Goal: Communication & Community: Answer question/provide support

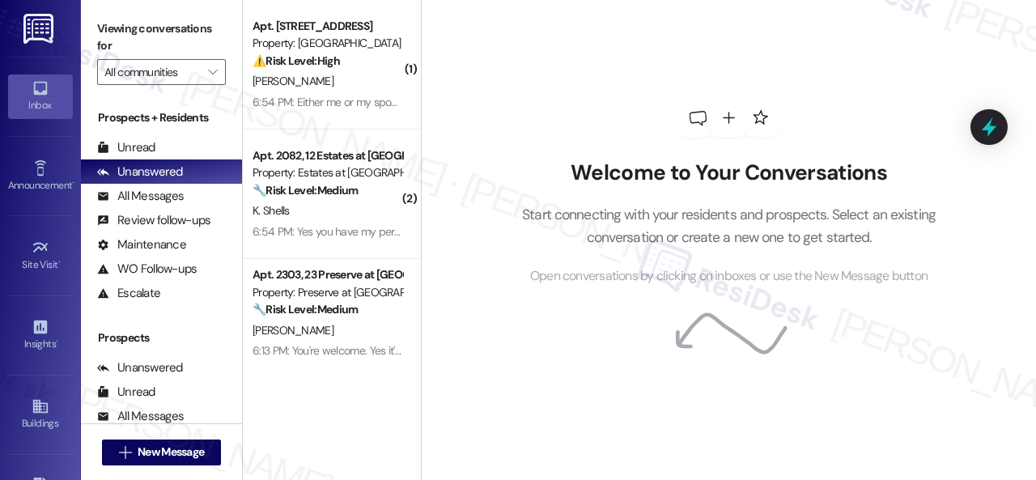
click at [227, 70] on div "Viewing conversations for All communities " at bounding box center [161, 50] width 161 height 101
click at [209, 70] on icon "" at bounding box center [212, 72] width 9 height 13
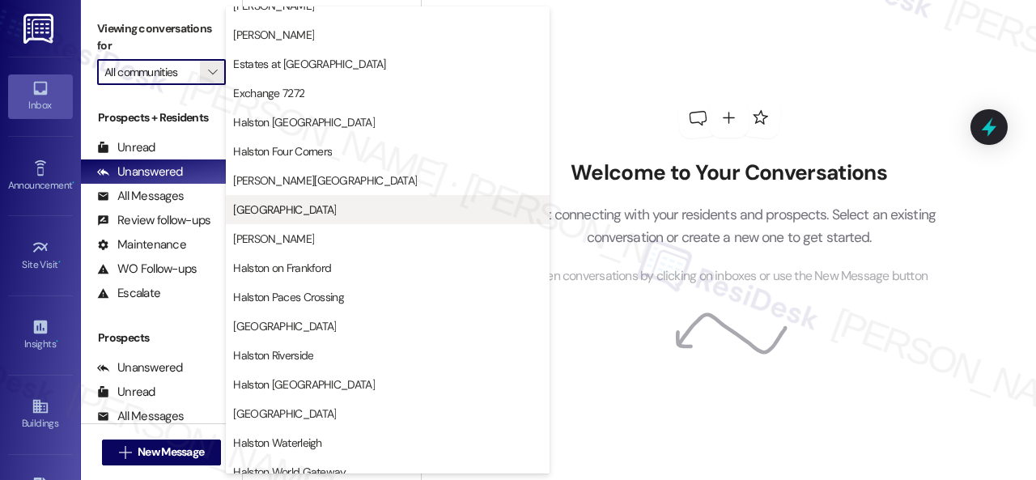
scroll to position [486, 0]
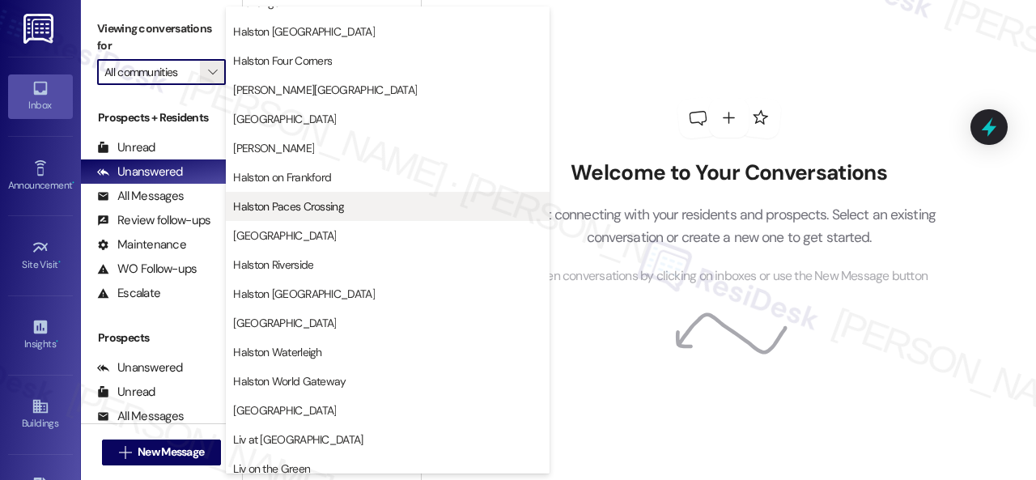
click at [291, 208] on span "Halston Paces Crossing" at bounding box center [288, 206] width 111 height 16
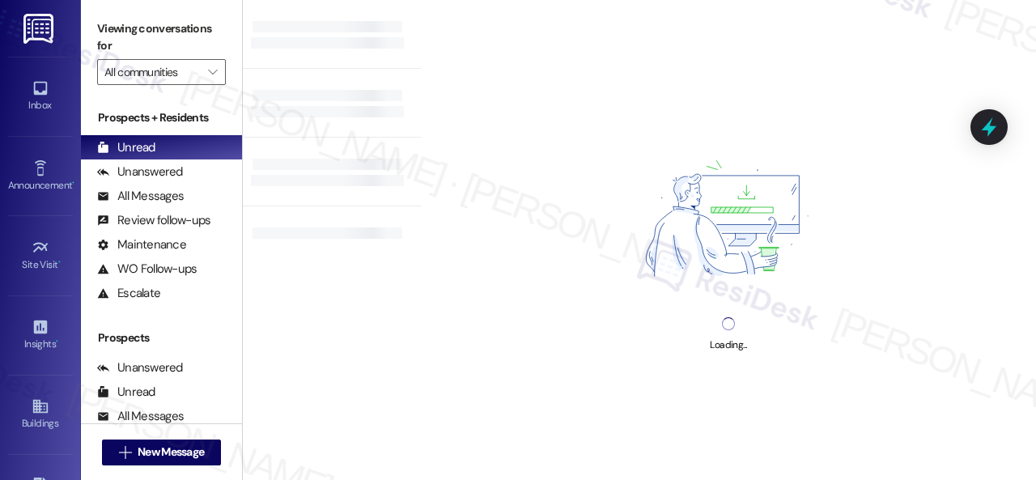
type input "Halston Paces Crossing"
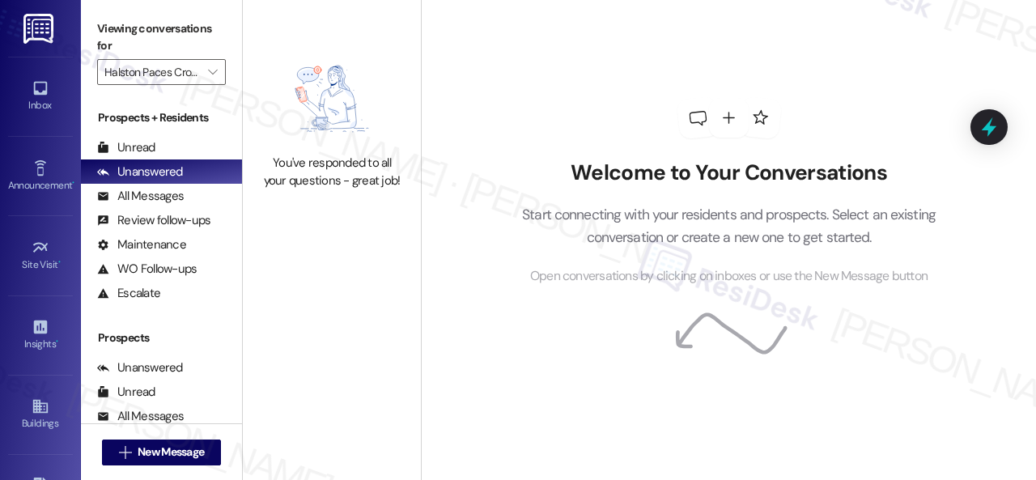
click at [457, 137] on div "Welcome to Your Conversations Start connecting with your residents and prospect…" at bounding box center [728, 240] width 615 height 480
click at [143, 142] on div "Unread" at bounding box center [126, 147] width 58 height 17
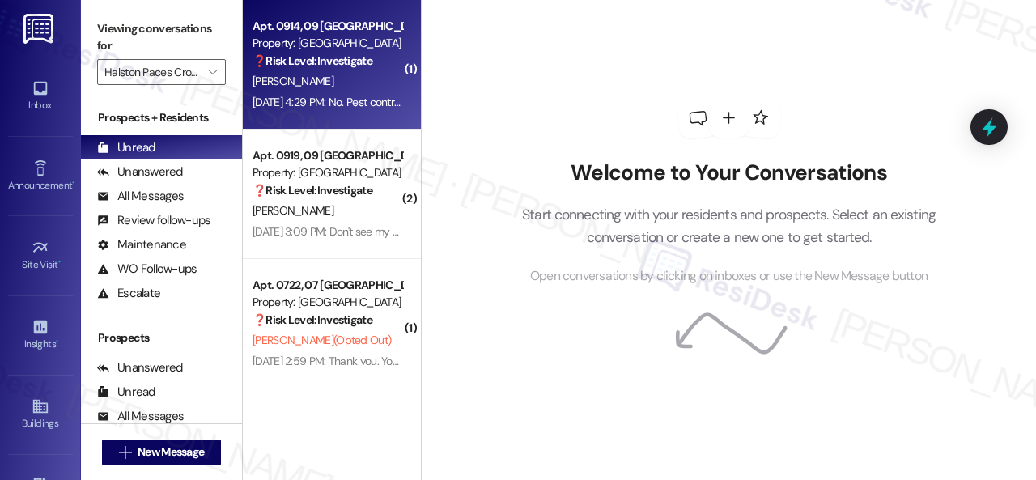
click at [345, 66] on strong "❓ Risk Level: Investigate" at bounding box center [313, 60] width 120 height 15
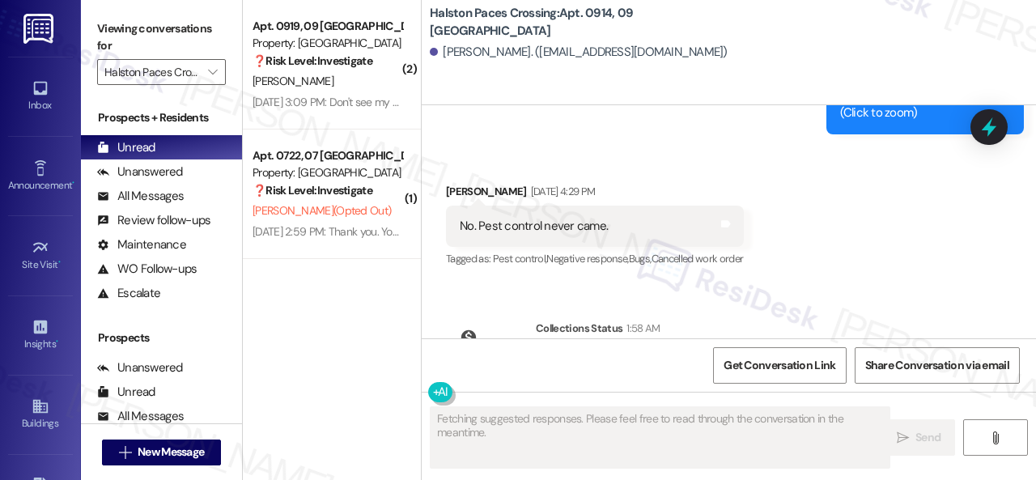
scroll to position [17824, 0]
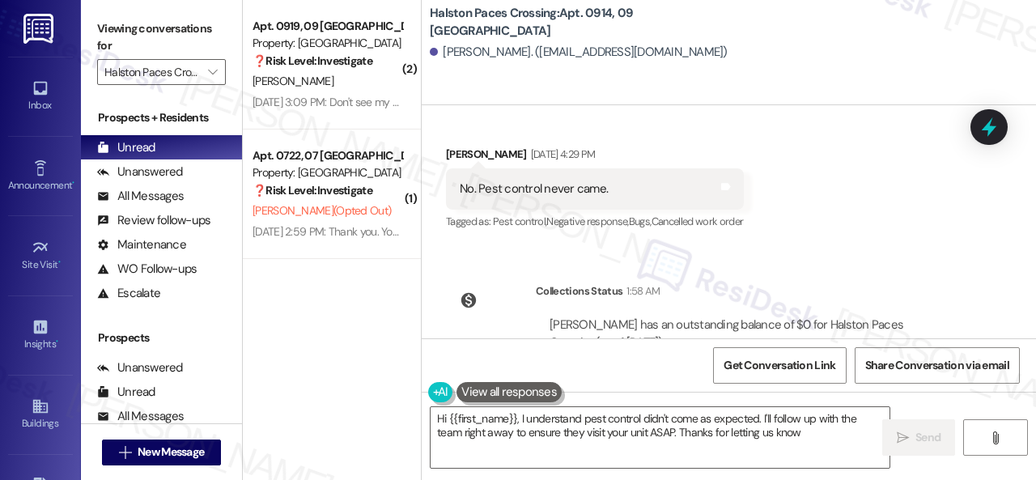
type textarea "Hi {{first_name}}, I understand pest control didn't come as expected. I'll foll…"
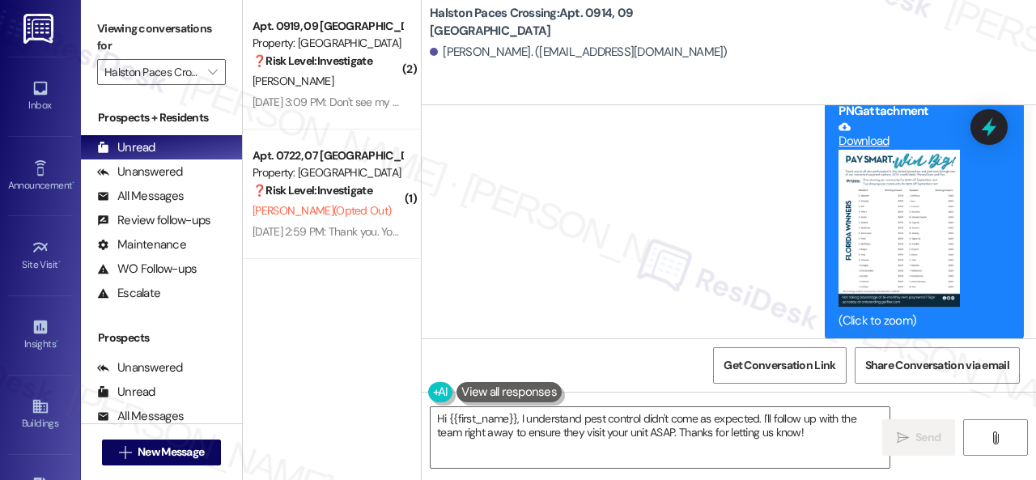
scroll to position [17338, 0]
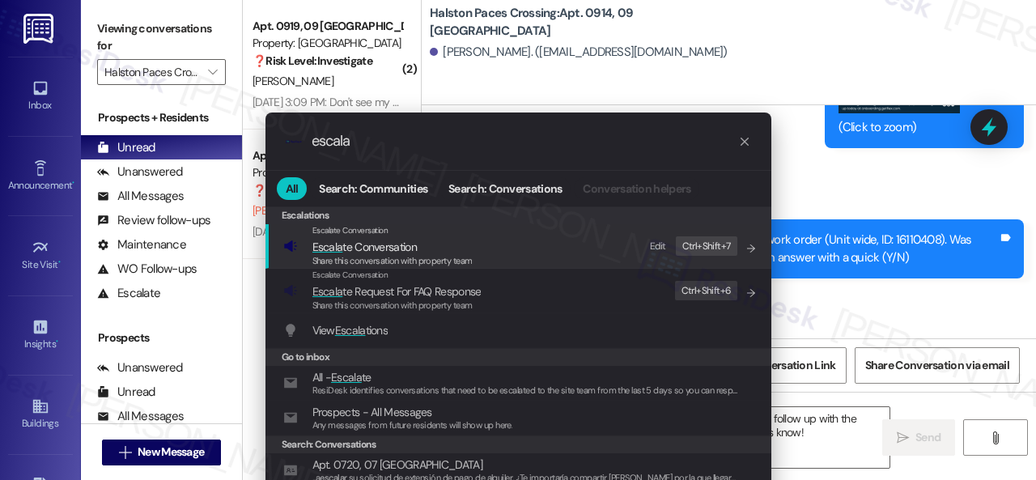
click at [656, 246] on div "Edit" at bounding box center [658, 246] width 16 height 17
drag, startPoint x: 369, startPoint y: 141, endPoint x: 177, endPoint y: 134, distance: 192.0
click at [227, 143] on div ".cls-1{fill:#0a055f;}.cls-2{fill:#0cc4c4;} resideskLogoBlueOrange escala All Se…" at bounding box center [518, 240] width 1036 height 480
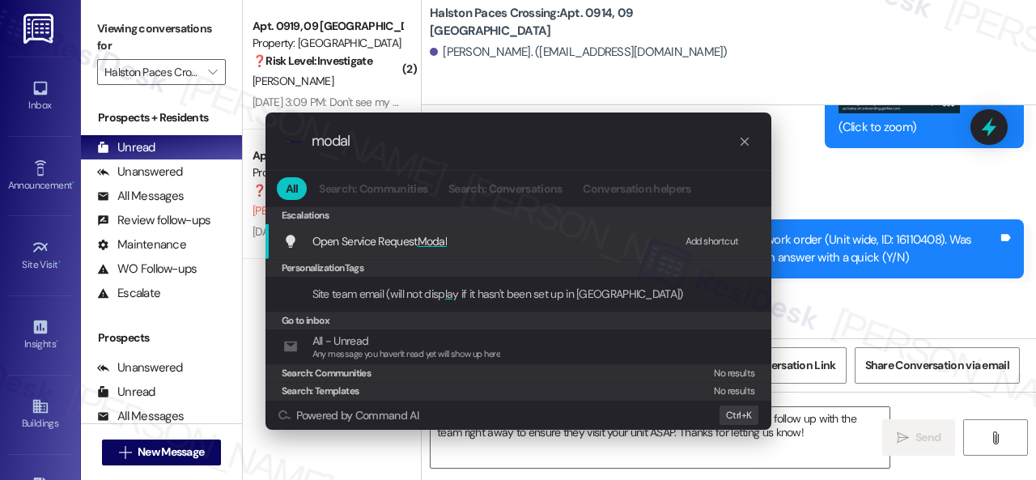
click at [697, 240] on div "Add shortcut" at bounding box center [712, 241] width 53 height 17
click at [826, 144] on div ".cls-1{fill:#0a055f;}.cls-2{fill:#0cc4c4;} resideskLogoBlueOrange modal All Sea…" at bounding box center [518, 240] width 1036 height 480
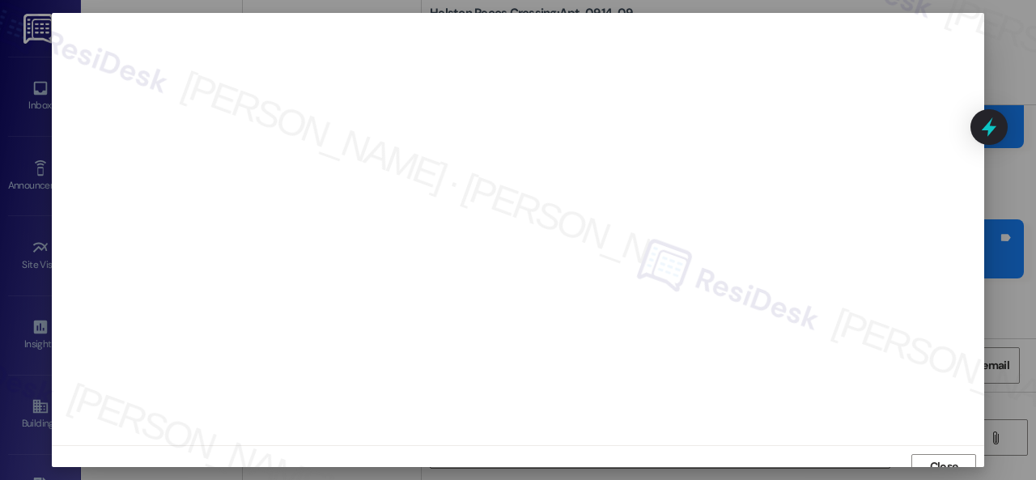
scroll to position [12, 0]
click at [939, 451] on span "Close" at bounding box center [944, 454] width 28 height 17
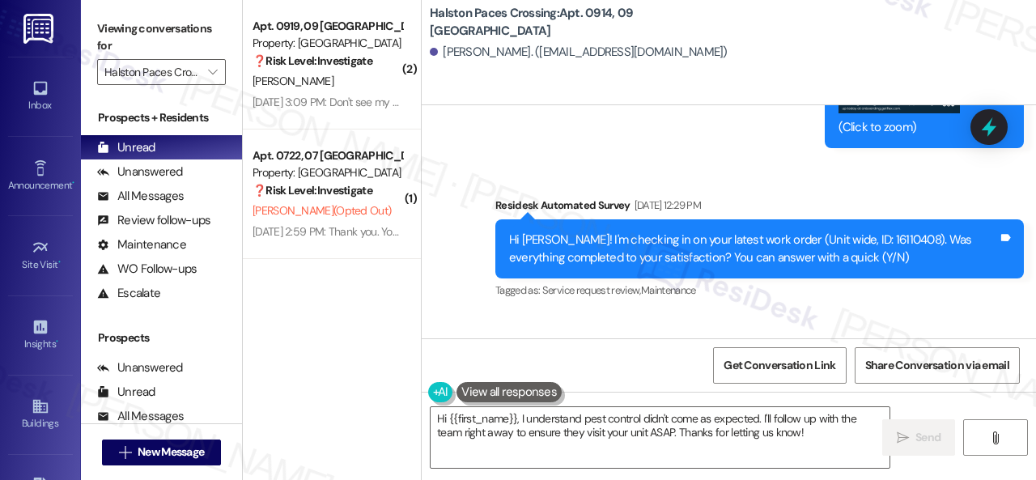
click at [681, 286] on div "Announcement, sent via SMS [PERSON_NAME] (ResiDesk) [DATE] 10:11 AM Congratulat…" at bounding box center [729, 160] width 614 height 995
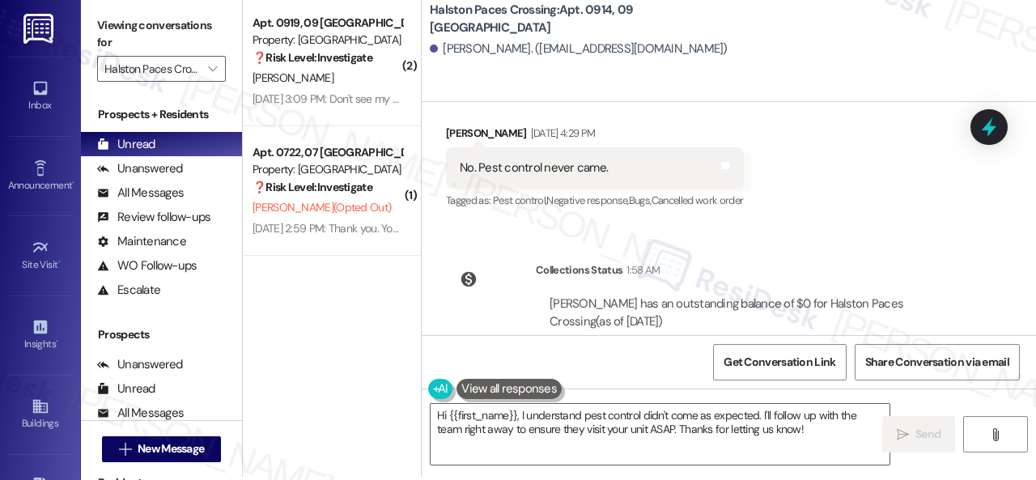
scroll to position [5, 0]
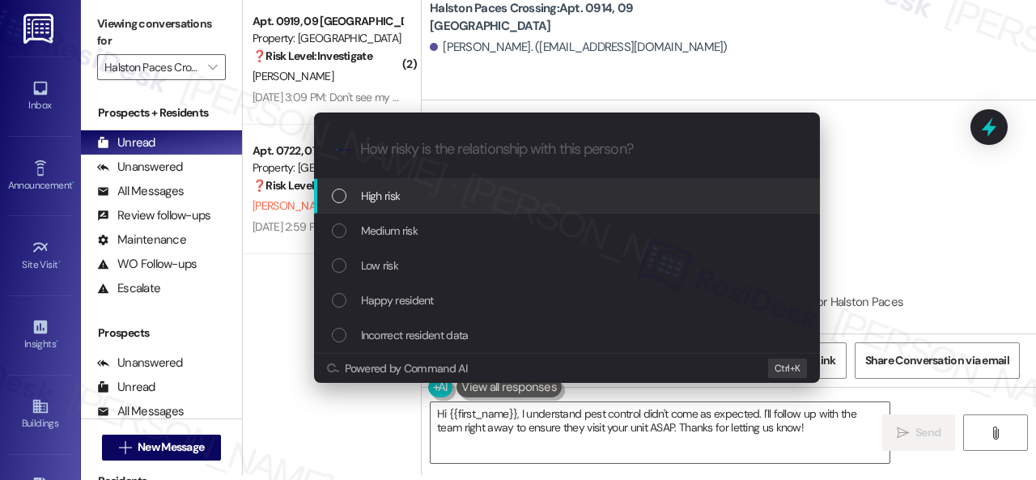
click at [385, 199] on span "High risk" at bounding box center [381, 196] width 40 height 18
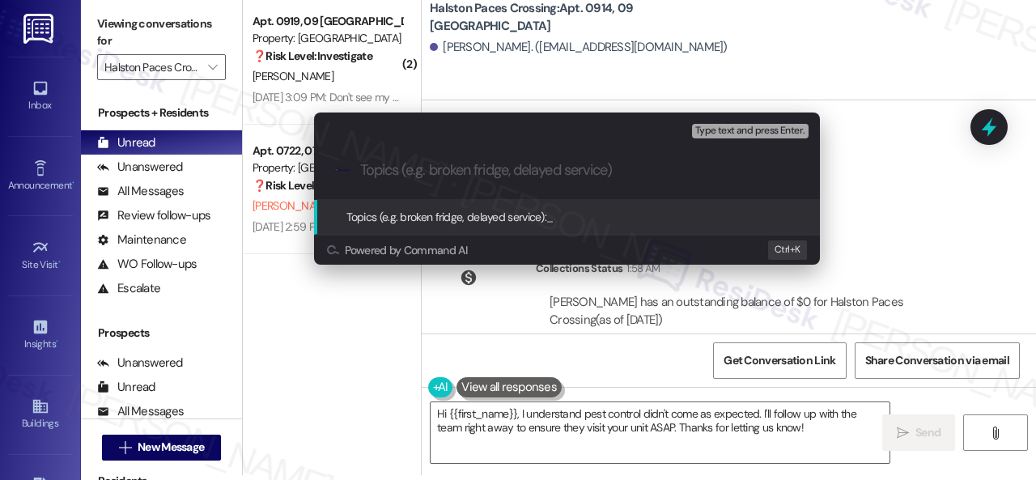
paste input "Follow-up on the closed work order 16110408"
type input "Follow-up on the closed work order 16110408"
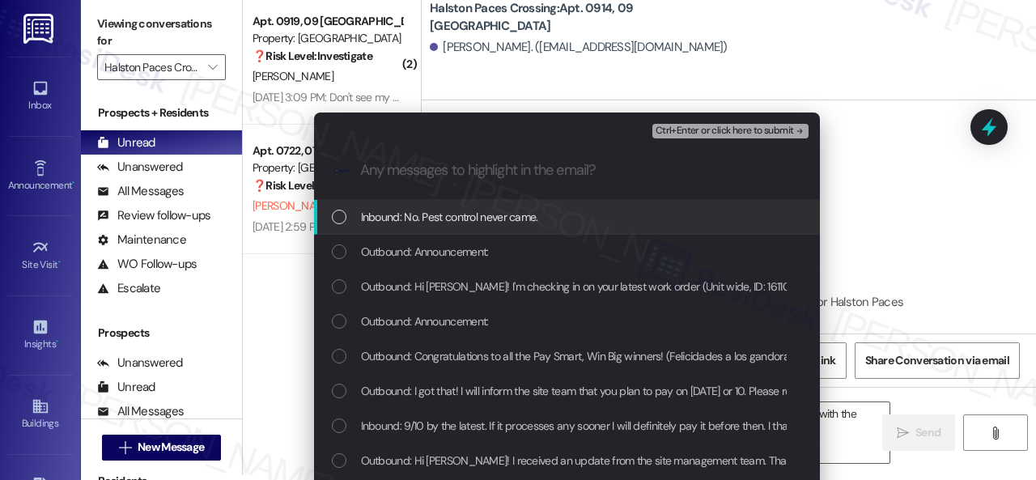
click at [456, 216] on span "Inbound: No. Pest control never came." at bounding box center [449, 217] width 177 height 18
click at [689, 137] on button "Ctrl+Enter or click here to submit" at bounding box center [730, 131] width 156 height 15
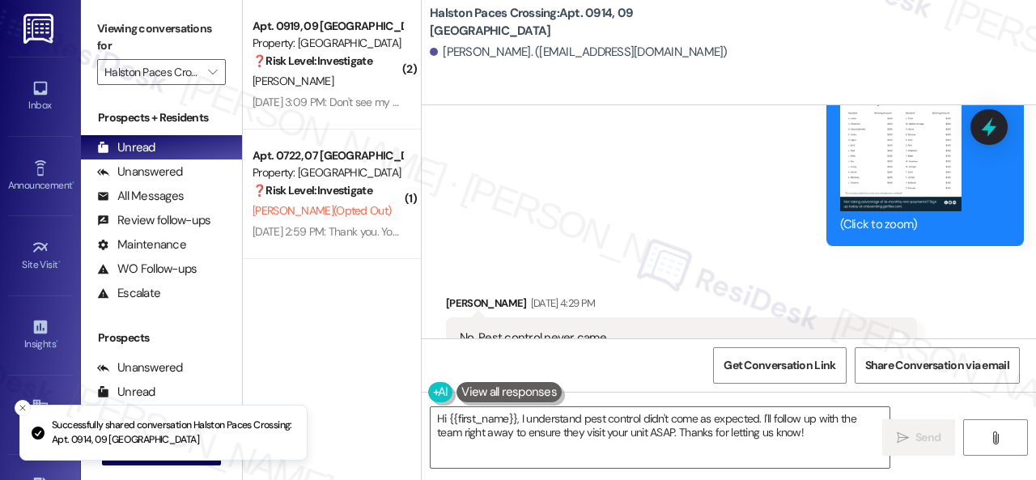
scroll to position [17738, 0]
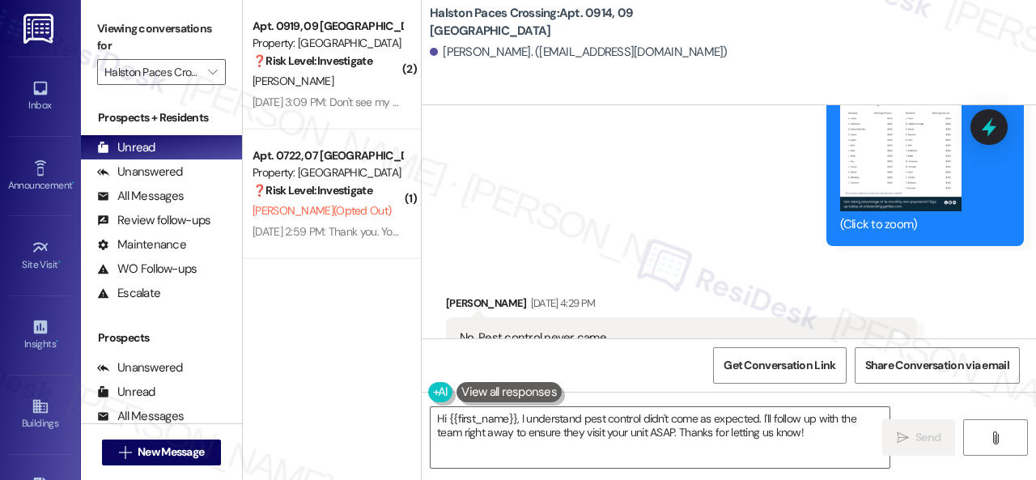
click at [295, 318] on div "( 2 ) Apt. 0919, 09 [GEOGRAPHIC_DATA] Property: [GEOGRAPHIC_DATA] ❓ Risk Level:…" at bounding box center [332, 182] width 178 height 365
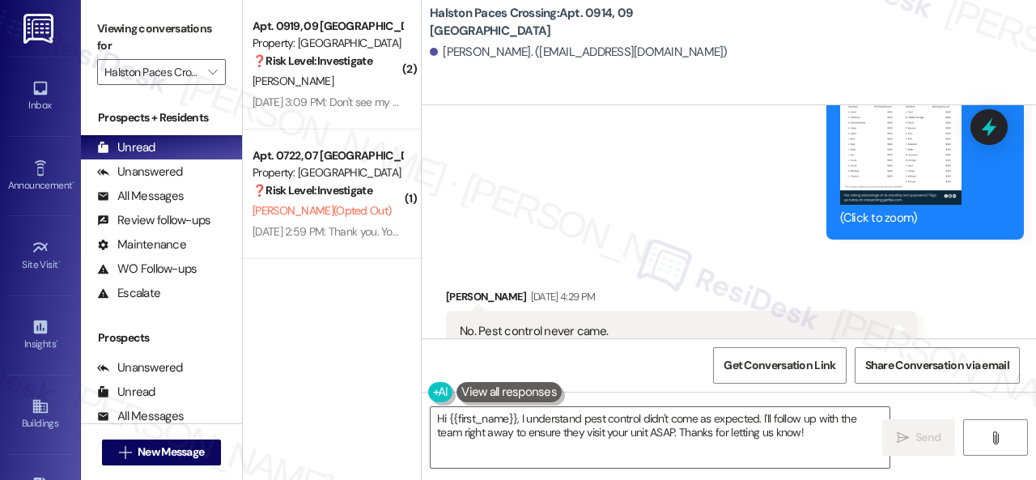
scroll to position [17819, 0]
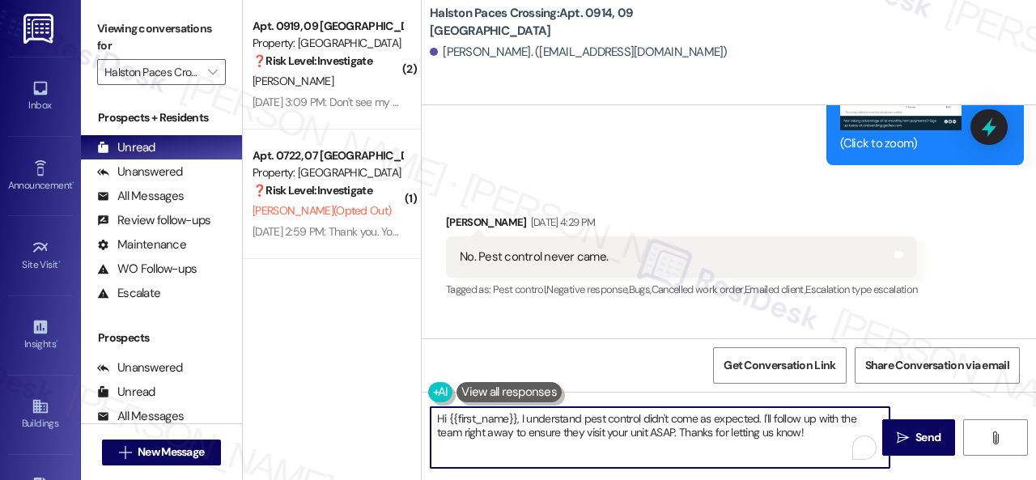
drag, startPoint x: 815, startPoint y: 438, endPoint x: 465, endPoint y: 409, distance: 350.9
click at [393, 405] on div "( 2 ) Apt. 0919, 09 [GEOGRAPHIC_DATA] Property: [GEOGRAPHIC_DATA] ❓ Risk Level:…" at bounding box center [639, 240] width 793 height 480
click at [538, 419] on textarea "Hi {{first_name}}, I understand pest control didn't come as expected. I'll foll…" at bounding box center [660, 437] width 459 height 61
click at [520, 417] on textarea "Hi {{first_name}}, I understand pest control didn't come as expected. I'll foll…" at bounding box center [660, 437] width 459 height 61
click at [519, 417] on textarea "Hi {{first_name}}, I understand pest control didn't come as expected. I'll foll…" at bounding box center [660, 437] width 459 height 61
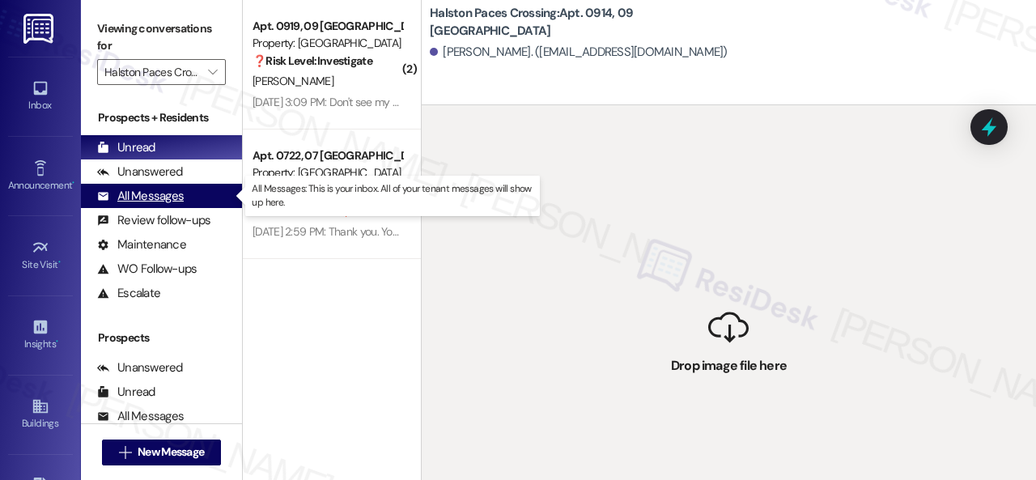
click at [124, 197] on div "All Messages" at bounding box center [140, 196] width 87 height 17
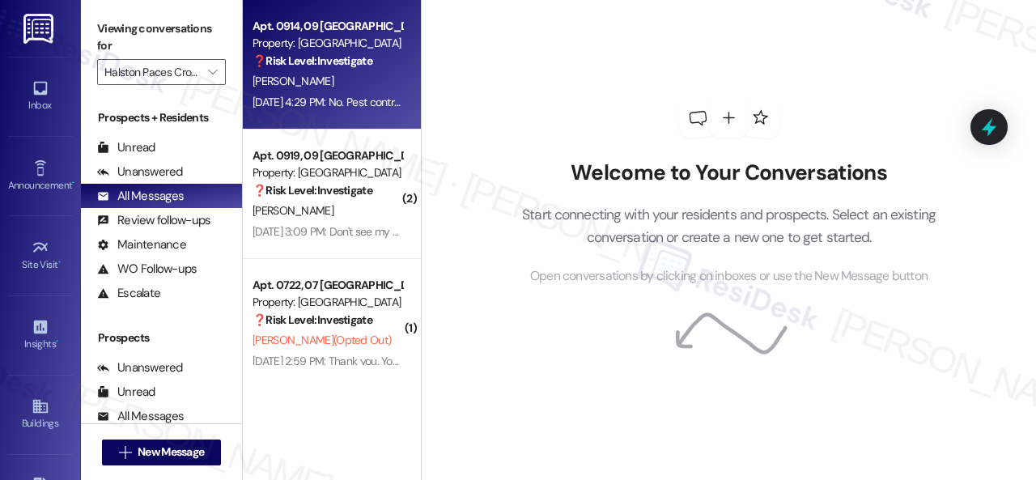
click at [311, 93] on div "[DATE] 4:29 PM: No. Pest control never came. [DATE] 4:29 PM: No. Pest control n…" at bounding box center [327, 102] width 153 height 20
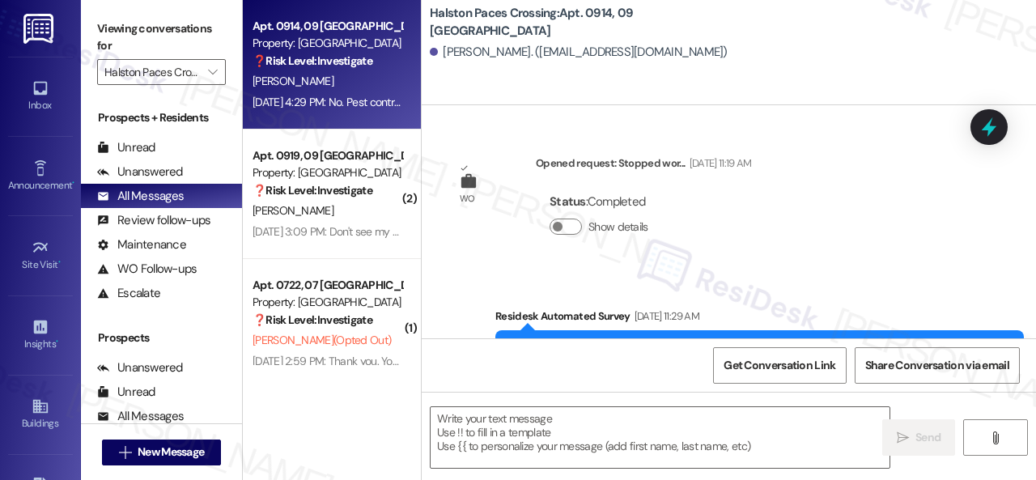
scroll to position [17738, 0]
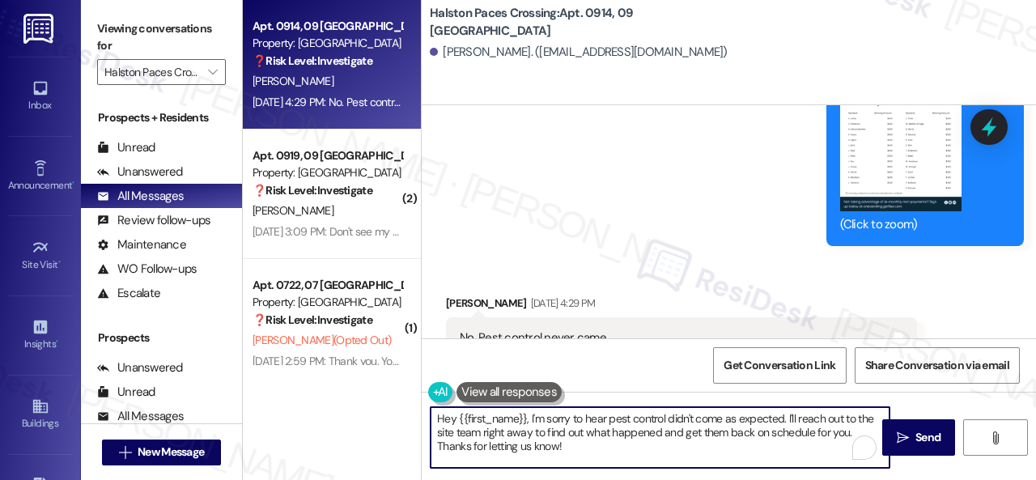
drag, startPoint x: 529, startPoint y: 417, endPoint x: 568, endPoint y: 439, distance: 45.0
click at [568, 439] on textarea "Hey {{first_name}}, I'm sorry to hear pest control didn't come as expected. I'l…" at bounding box center [660, 437] width 459 height 61
paste textarea "the issue hasn't been resolved yet. We apologize for the delay and inconvenienc…"
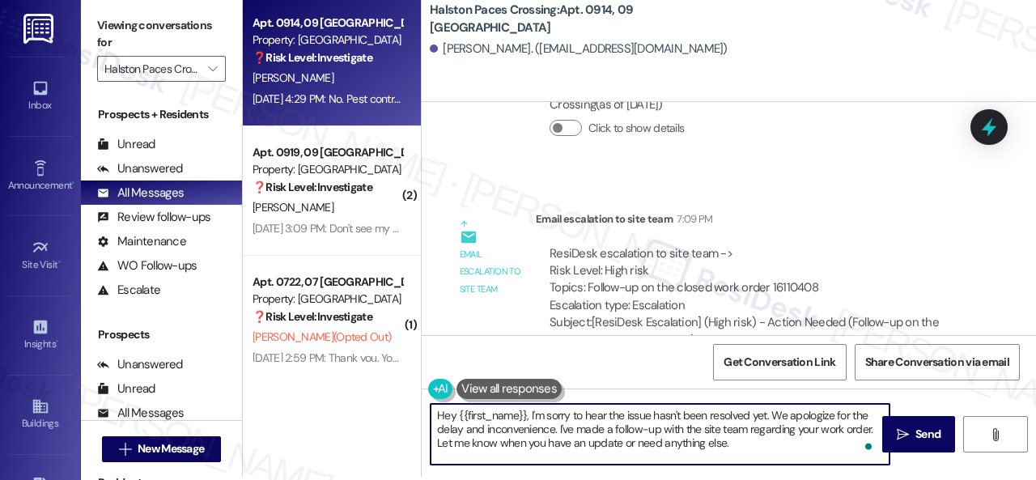
scroll to position [5, 0]
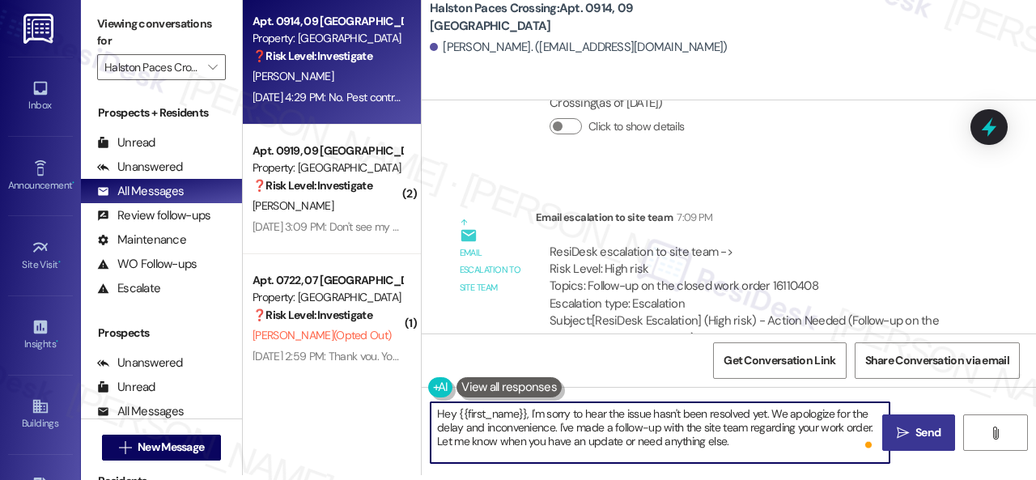
type textarea "Hey {{first_name}}, I'm sorry to hear the issue hasn't been resolved yet. We ap…"
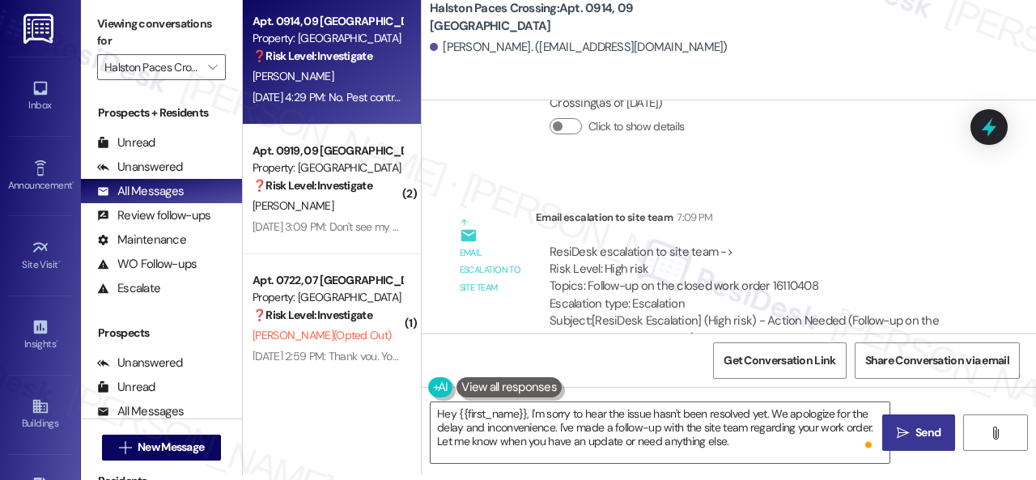
click at [916, 435] on span "Send" at bounding box center [927, 432] width 25 height 17
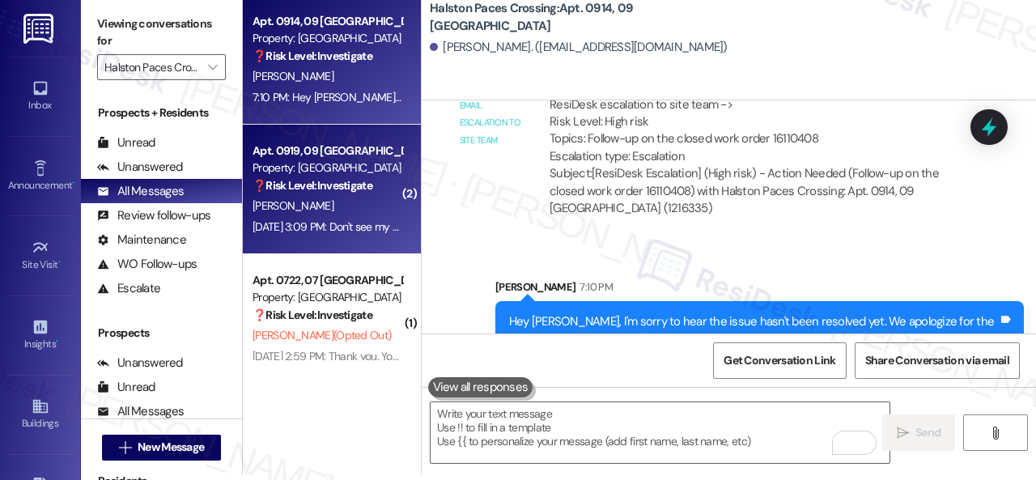
click at [329, 209] on div "[PERSON_NAME]" at bounding box center [327, 206] width 153 height 20
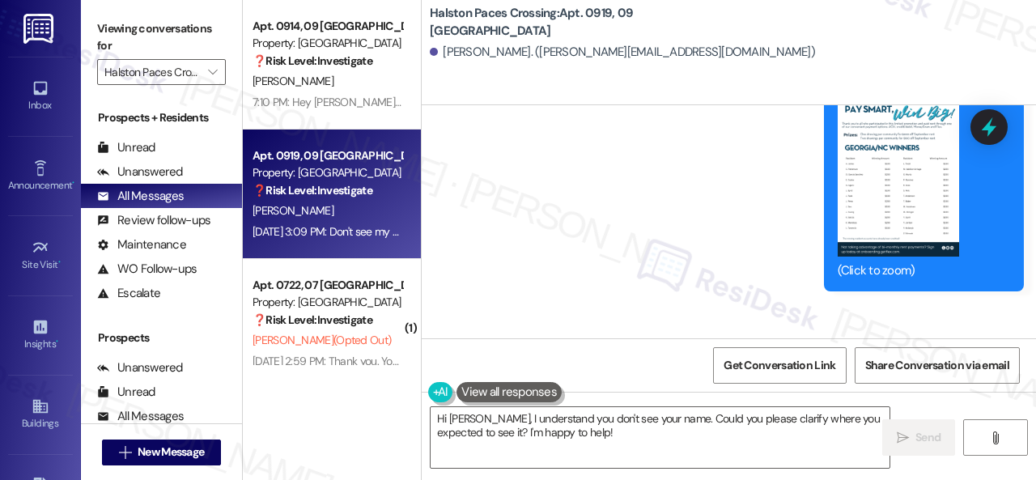
scroll to position [31078, 0]
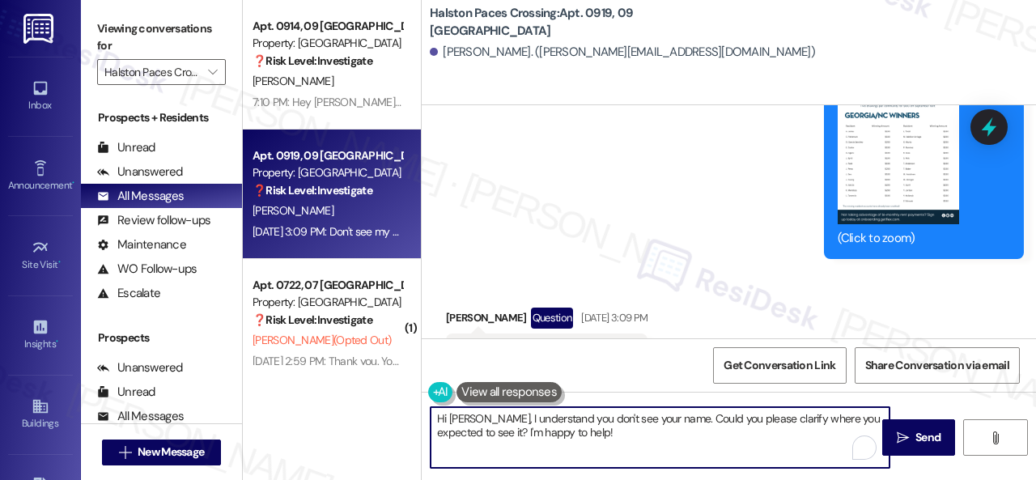
drag, startPoint x: 584, startPoint y: 436, endPoint x: 380, endPoint y: 422, distance: 203.7
click at [387, 407] on div "Apt. 0914, 09 [GEOGRAPHIC_DATA] Property: [GEOGRAPHIC_DATA] ❓ Risk Level: Inves…" at bounding box center [639, 240] width 793 height 480
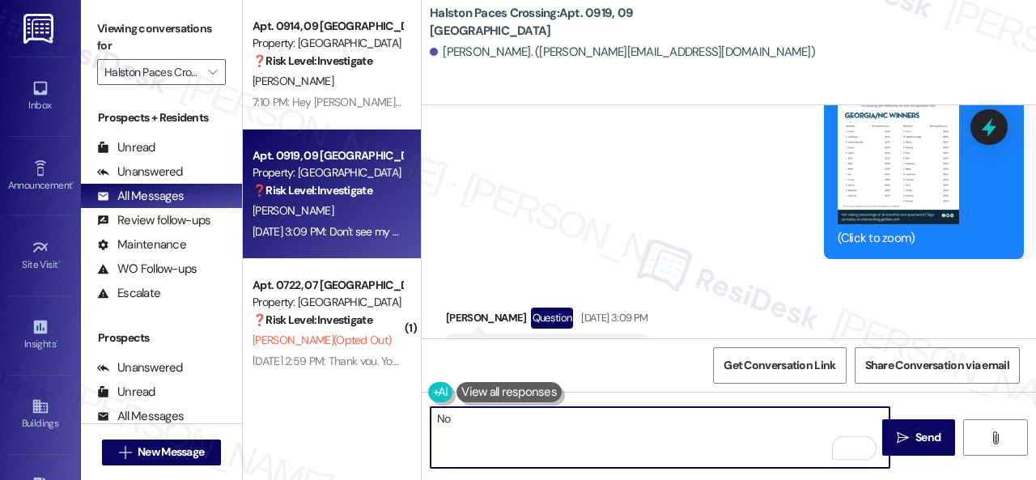
type textarea "N"
type textarea "I"
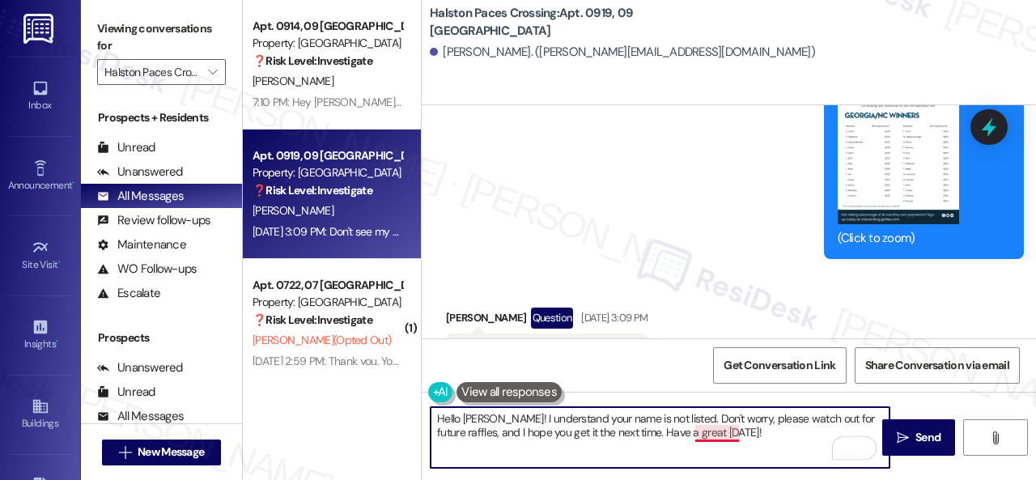
click at [712, 434] on textarea "Hello [PERSON_NAME]! I understand your name is not listed. Don't worry, please …" at bounding box center [660, 437] width 459 height 61
click at [764, 430] on textarea "Hello [PERSON_NAME]! I understand your name is not listed. Don't worry, please …" at bounding box center [660, 437] width 459 height 61
type textarea "Hello [PERSON_NAME]! I understand your name is not listed. Don't worry, please …"
click at [905, 443] on span " Send" at bounding box center [919, 437] width 51 height 17
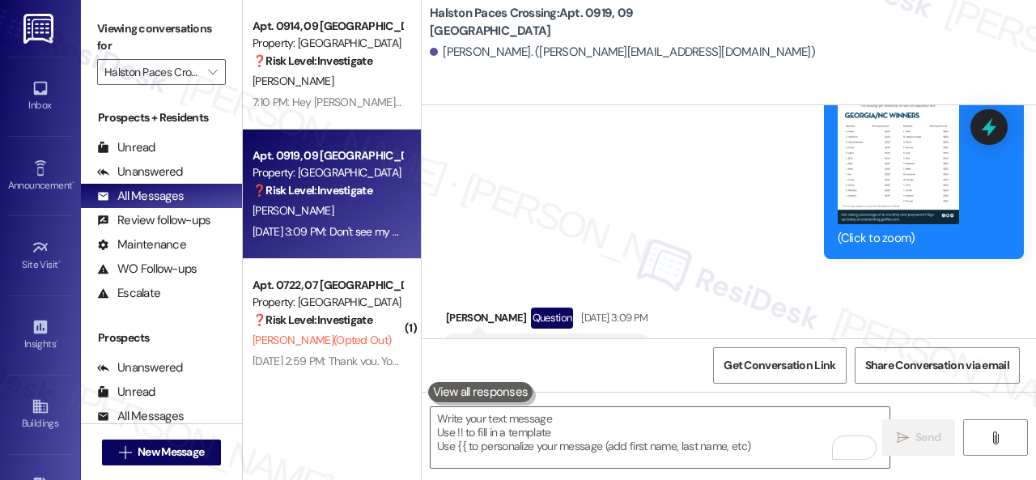
scroll to position [31077, 0]
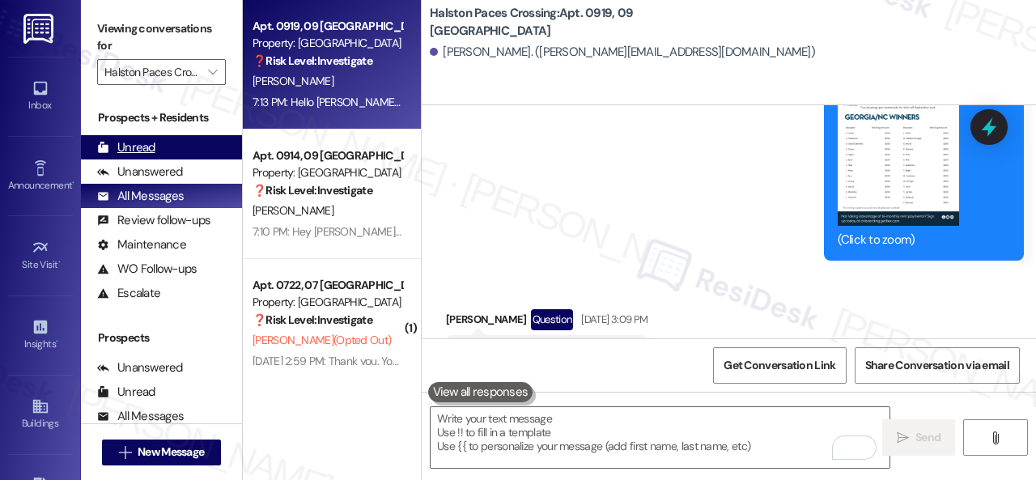
click at [149, 149] on div "Unread" at bounding box center [126, 147] width 58 height 17
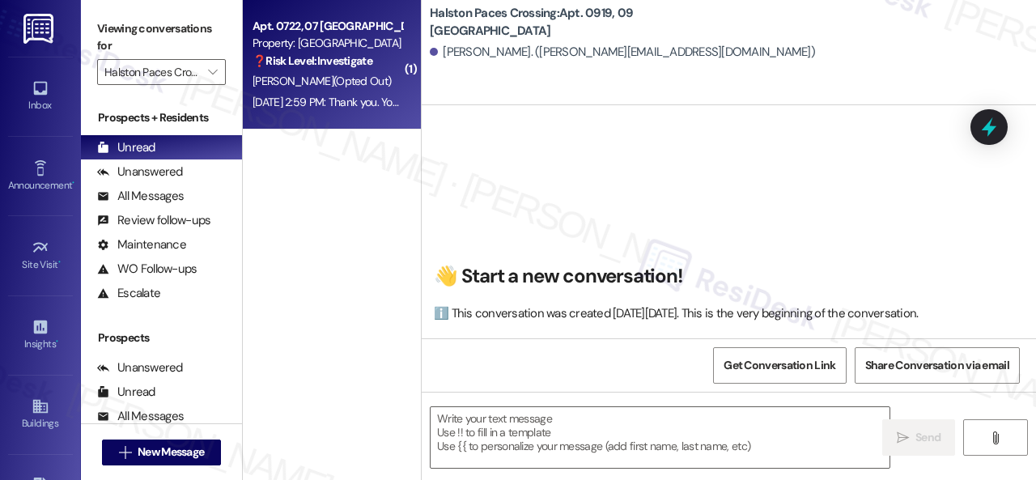
drag, startPoint x: 364, startPoint y: 74, endPoint x: 363, endPoint y: 83, distance: 9.8
click at [363, 83] on div "[PERSON_NAME] (Opted Out)" at bounding box center [327, 81] width 153 height 20
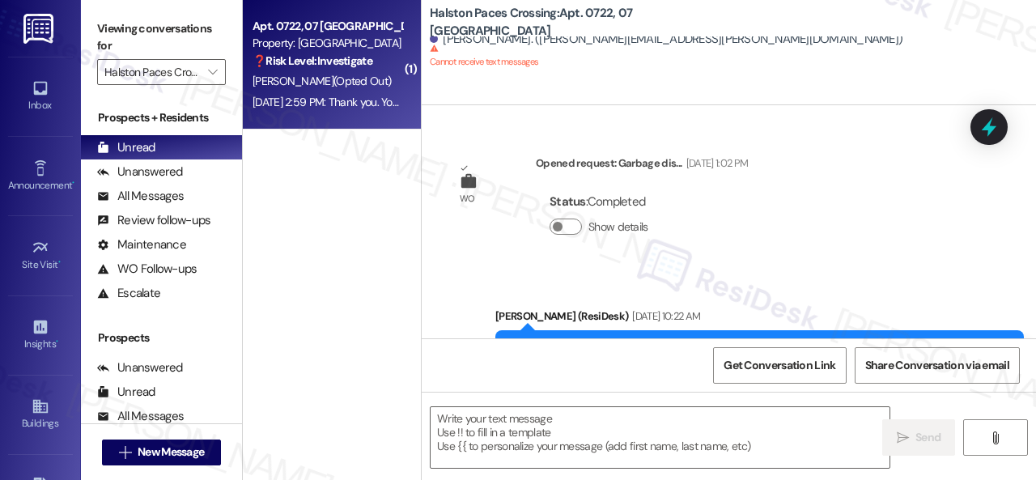
scroll to position [31232, 0]
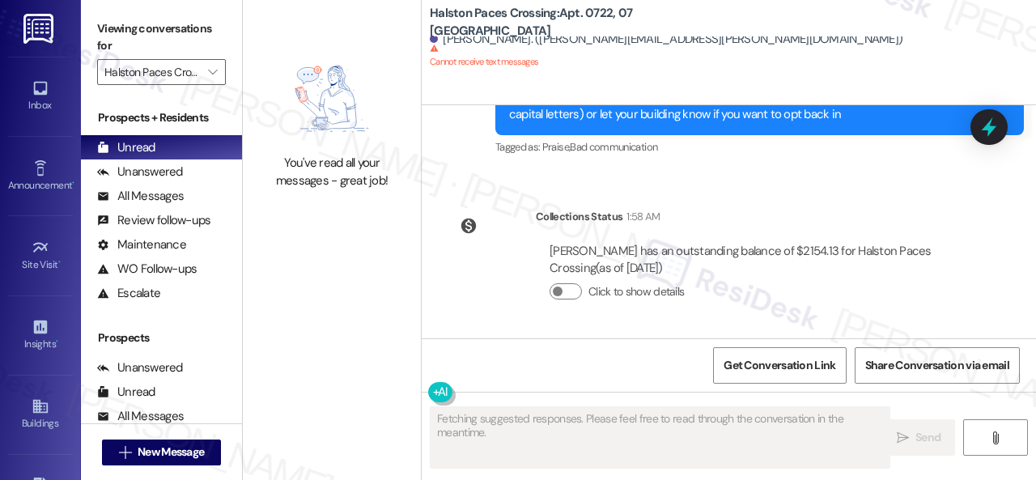
type textarea "Fetching suggested responses. Please feel free to read through the conversation…"
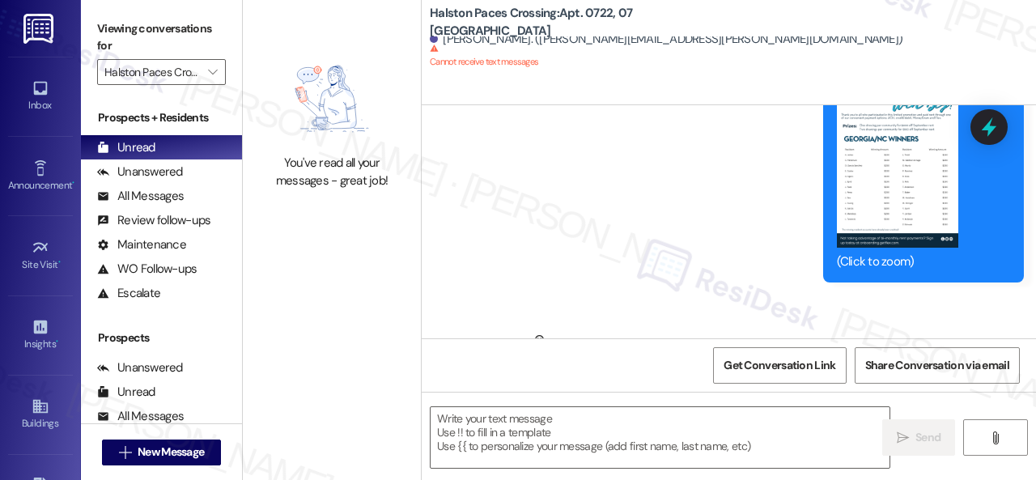
scroll to position [8507, 0]
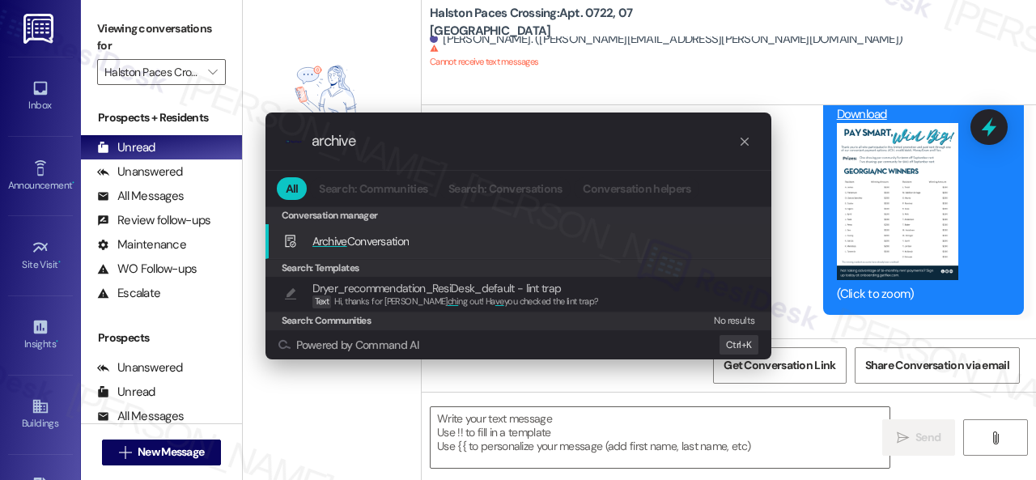
click at [346, 244] on span "Archive" at bounding box center [329, 241] width 35 height 15
type input "archive"
click at [695, 237] on div "Add shortcut" at bounding box center [712, 241] width 53 height 17
click at [787, 169] on div ".cls-1{fill:#0a055f;}.cls-2{fill:#0cc4c4;} resideskLogoBlueOrange archive All S…" at bounding box center [518, 235] width 546 height 279
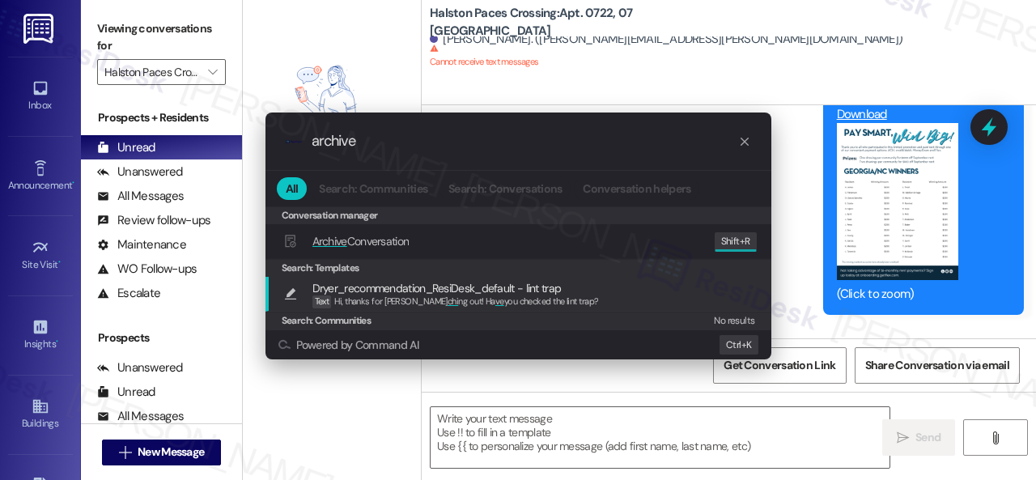
click at [785, 274] on div ".cls-1{fill:#0a055f;}.cls-2{fill:#0cc4c4;} resideskLogoBlueOrange archive All S…" at bounding box center [518, 235] width 546 height 279
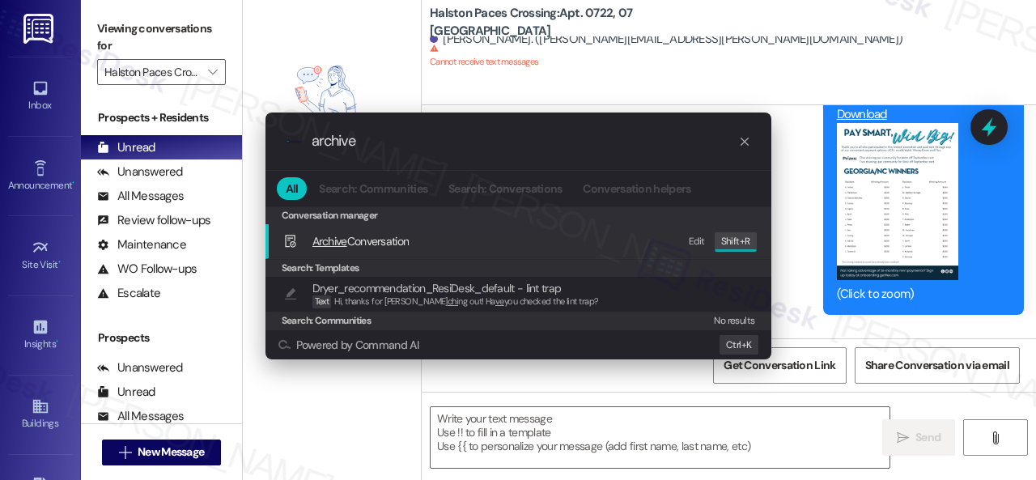
click at [785, 274] on div ".cls-1{fill:#0a055f;}.cls-2{fill:#0cc4c4;} resideskLogoBlueOrange archive All S…" at bounding box center [518, 235] width 546 height 279
click at [792, 245] on div ".cls-1{fill:#0a055f;}.cls-2{fill:#0cc4c4;} resideskLogoBlueOrange archive All S…" at bounding box center [518, 240] width 1036 height 480
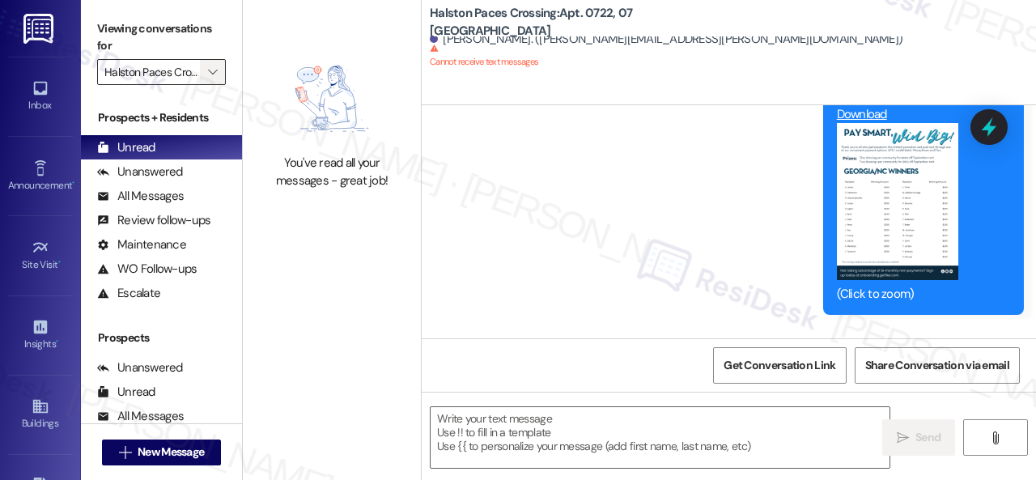
click at [222, 74] on button "" at bounding box center [213, 72] width 26 height 26
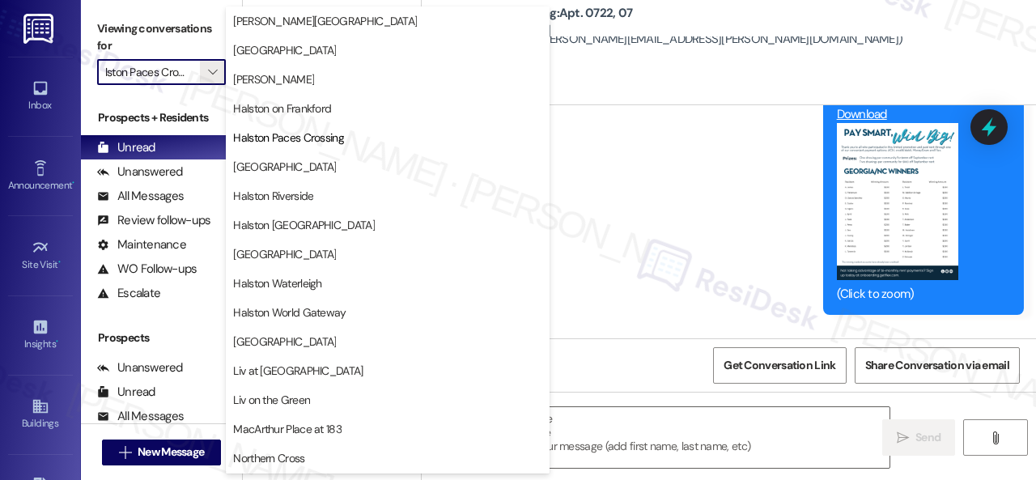
scroll to position [0, 0]
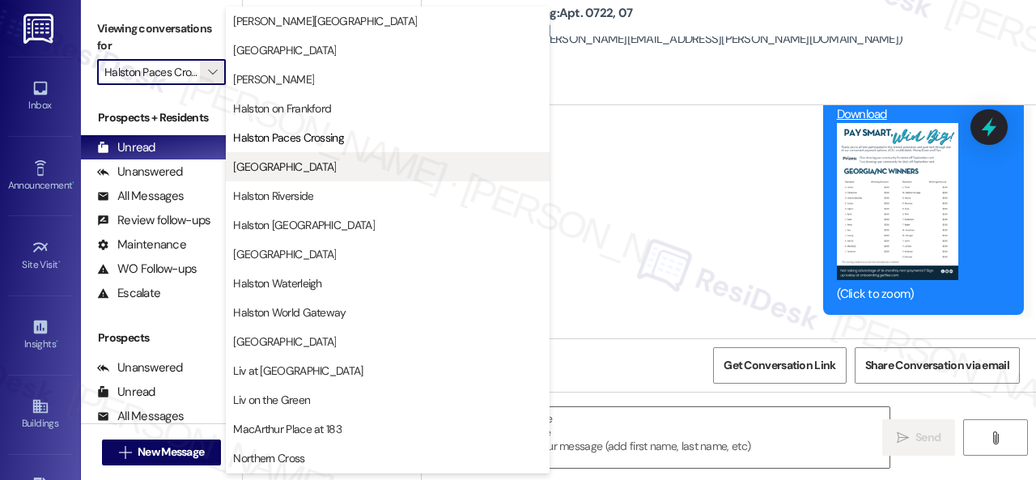
click at [288, 164] on span "[GEOGRAPHIC_DATA]" at bounding box center [284, 167] width 103 height 16
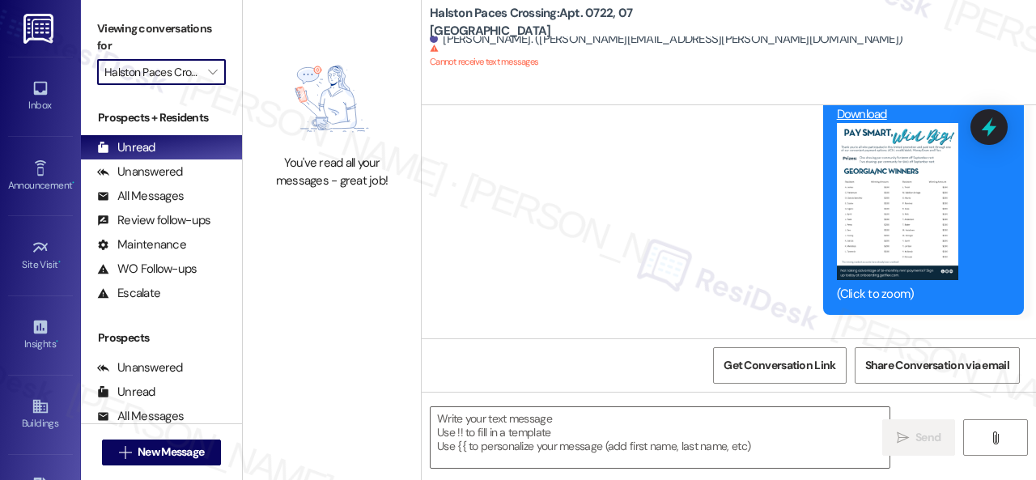
type input "[GEOGRAPHIC_DATA]"
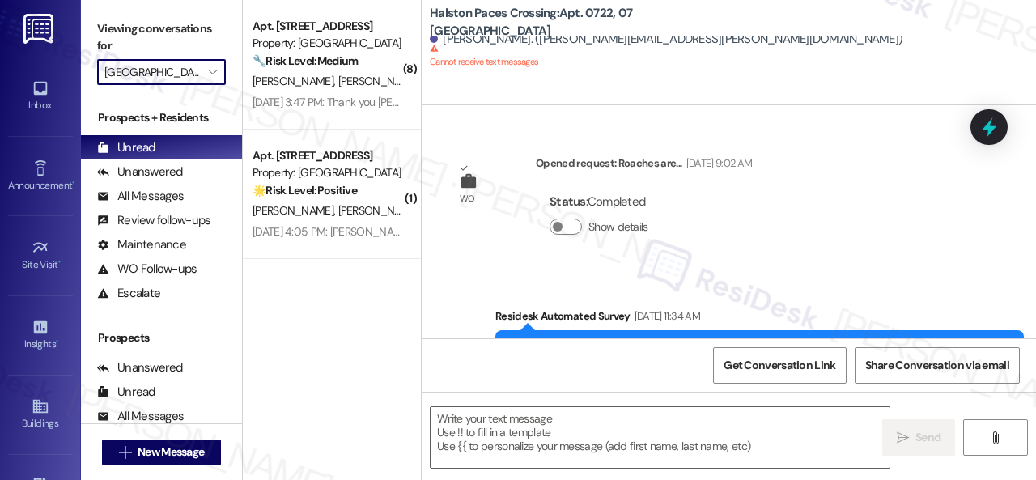
type textarea "Fetching suggested responses. Please feel free to read through the conversation…"
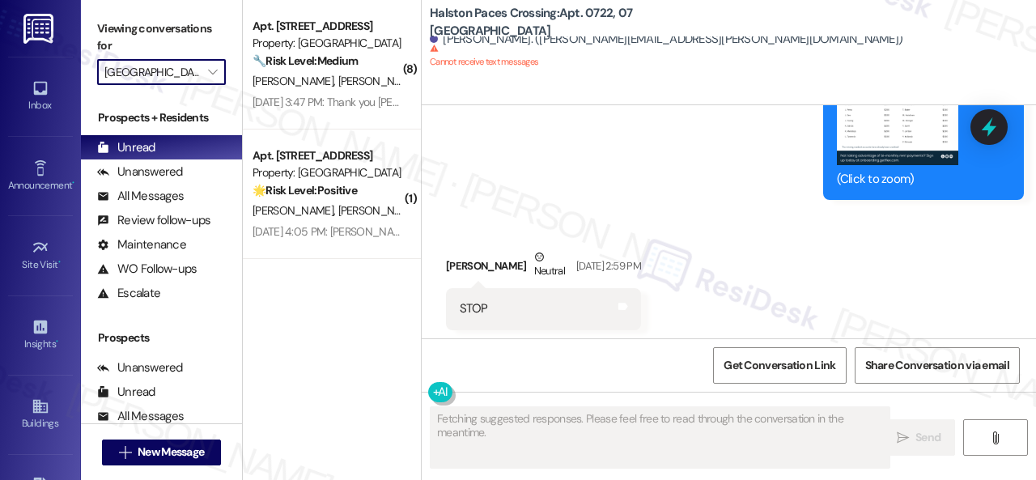
scroll to position [8590, 0]
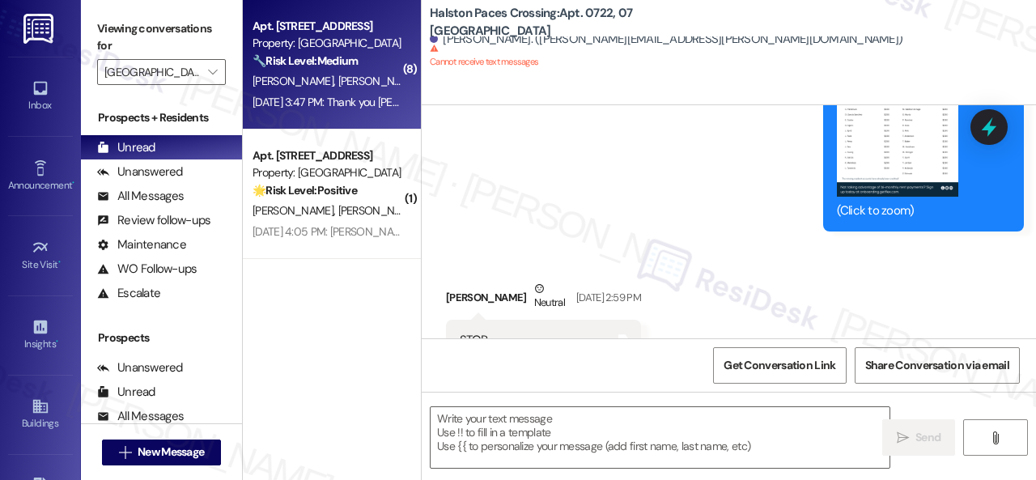
click at [367, 79] on div "[PERSON_NAME] [PERSON_NAME]" at bounding box center [327, 81] width 153 height 20
type textarea "Fetching suggested responses. Please feel free to read through the conversation…"
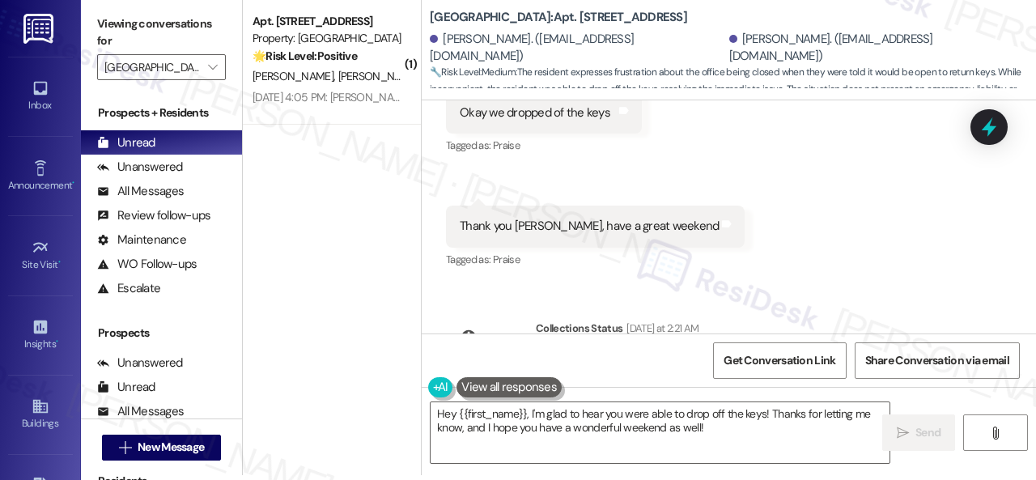
scroll to position [28151, 0]
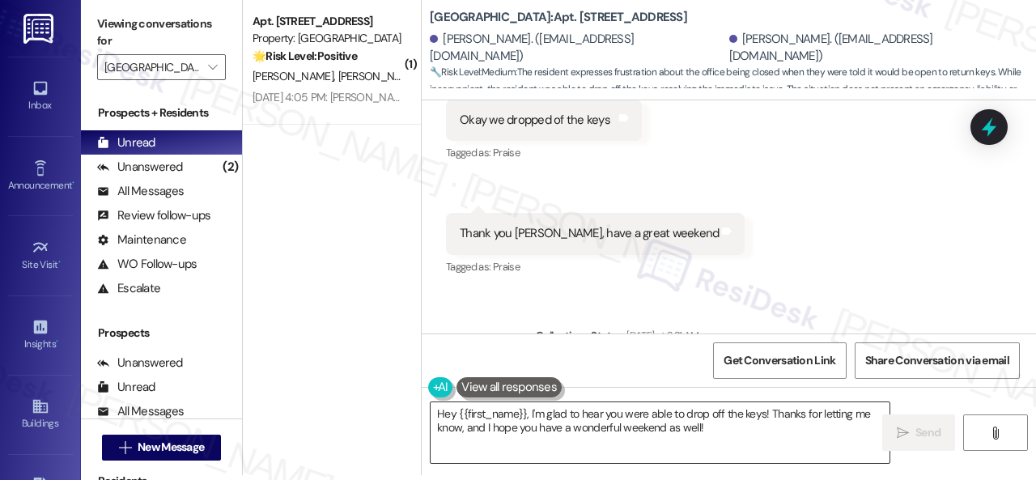
click at [715, 428] on textarea "Hey {{first_name}}, I'm glad to hear you were able to drop off the keys! Thanks…" at bounding box center [660, 432] width 459 height 61
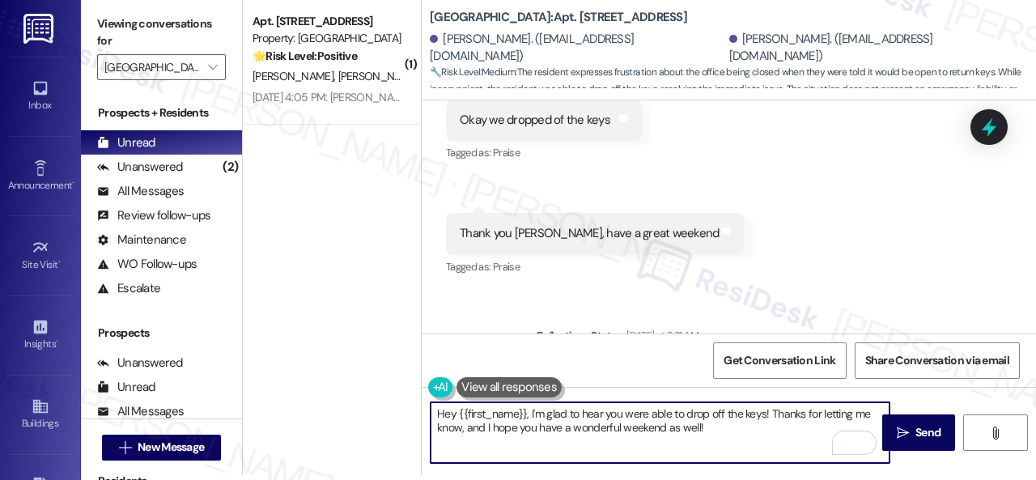
drag, startPoint x: 457, startPoint y: 410, endPoint x: 524, endPoint y: 414, distance: 67.3
click at [524, 414] on textarea "Hey {{first_name}}, I'm glad to hear you were able to drop off the keys! Thanks…" at bounding box center [660, 432] width 459 height 61
drag, startPoint x: 565, startPoint y: 425, endPoint x: 654, endPoint y: 433, distance: 89.4
click at [654, 433] on textarea "Hey [PERSON_NAME], I'm glad to hear you were able to drop off the keys! Thanks …" at bounding box center [660, 432] width 459 height 61
type textarea "Hey [PERSON_NAME], I'm glad to hear you were able to drop off the keys! Thanks …"
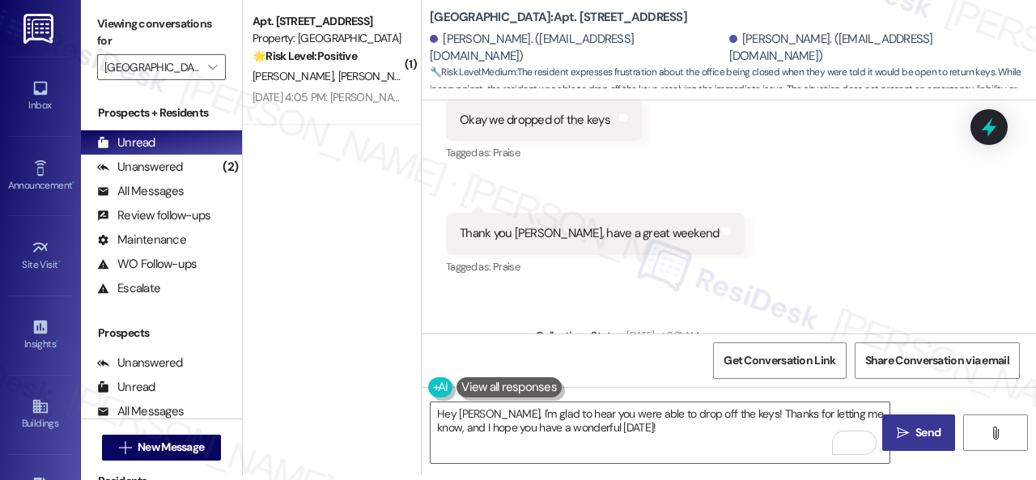
click at [915, 432] on span "Send" at bounding box center [927, 432] width 25 height 17
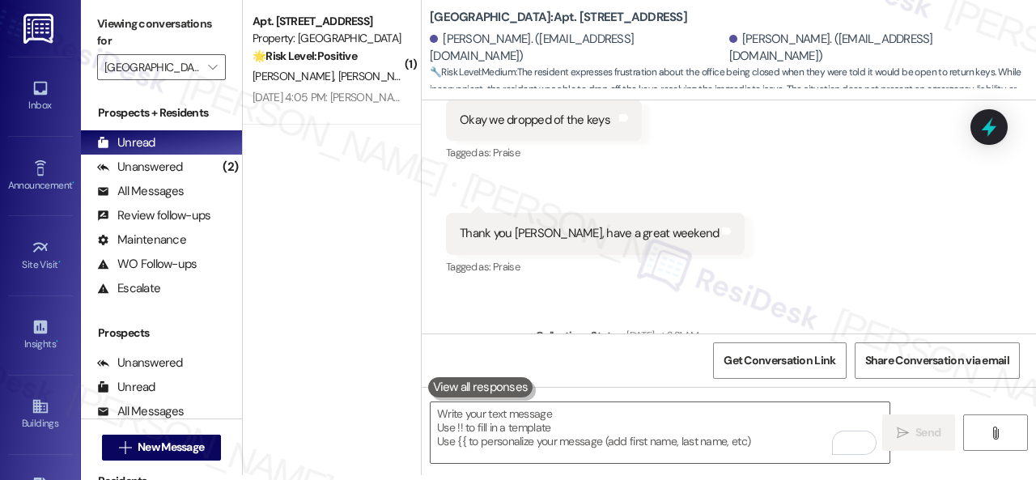
scroll to position [28145, 0]
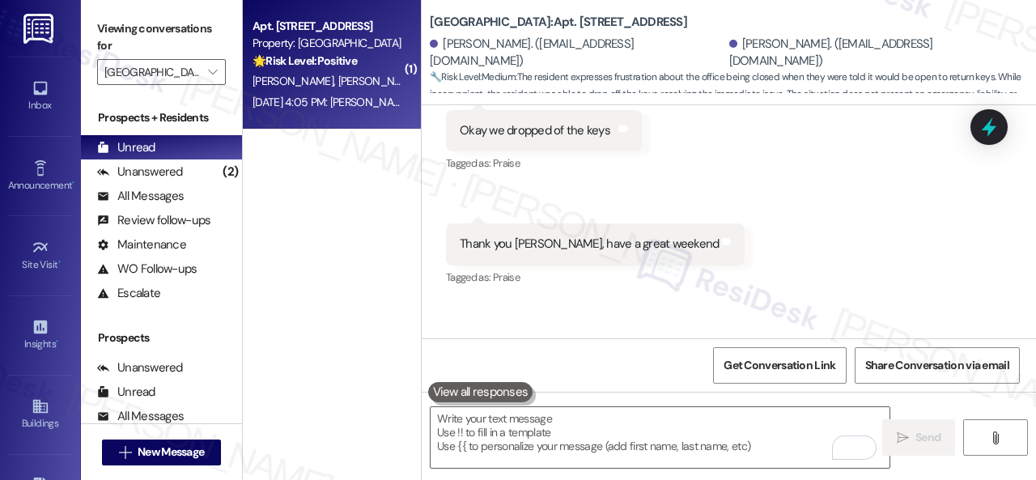
click at [370, 81] on div "[PERSON_NAME] [PERSON_NAME]" at bounding box center [327, 81] width 153 height 20
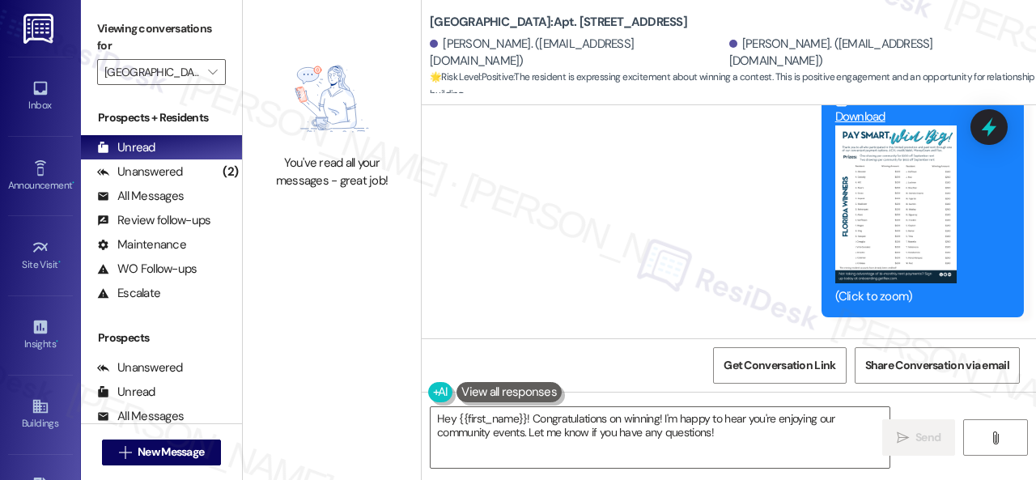
scroll to position [6978, 0]
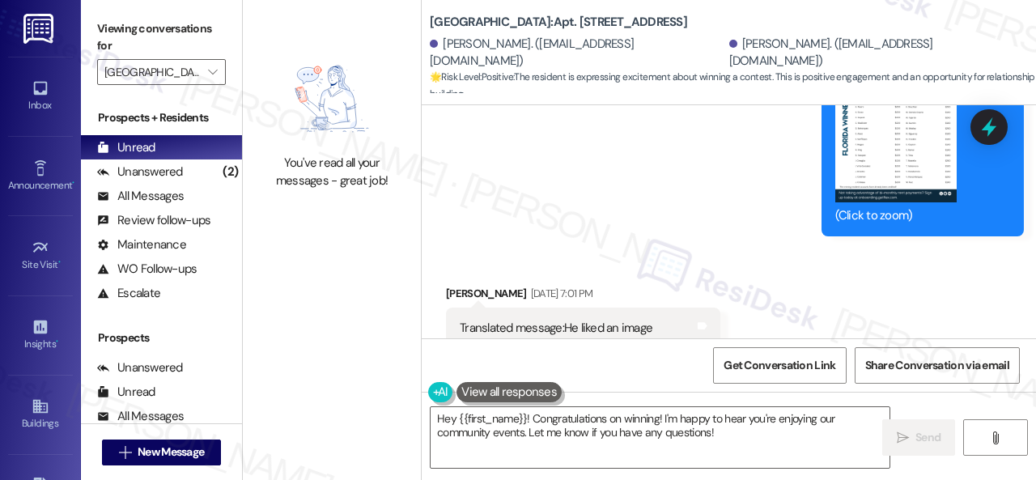
click at [906, 202] on button "Zoom image" at bounding box center [895, 123] width 121 height 157
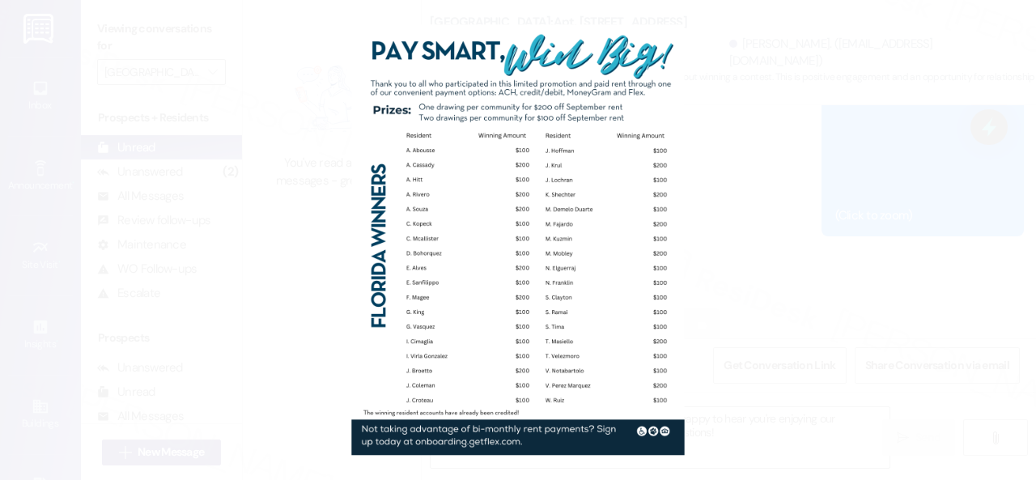
click at [563, 259] on button "Unzoom image" at bounding box center [518, 240] width 1036 height 480
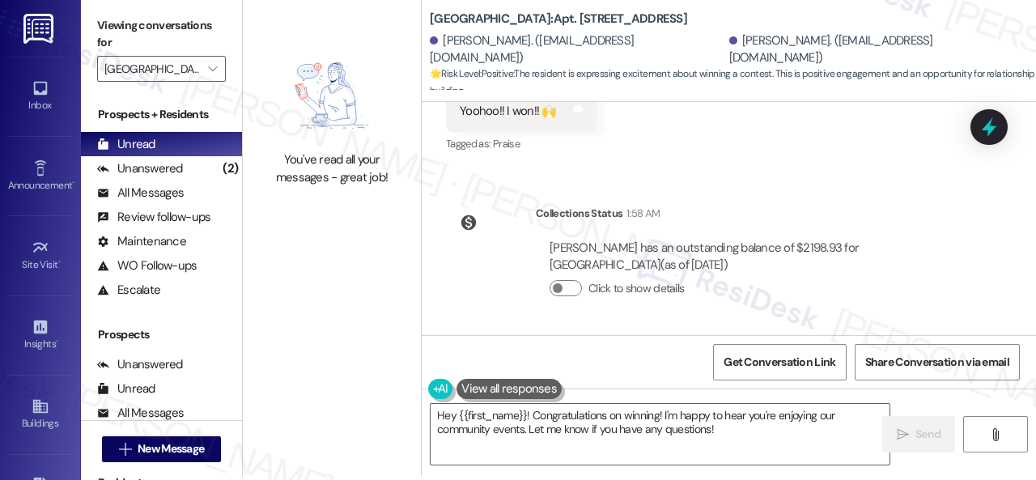
scroll to position [5, 0]
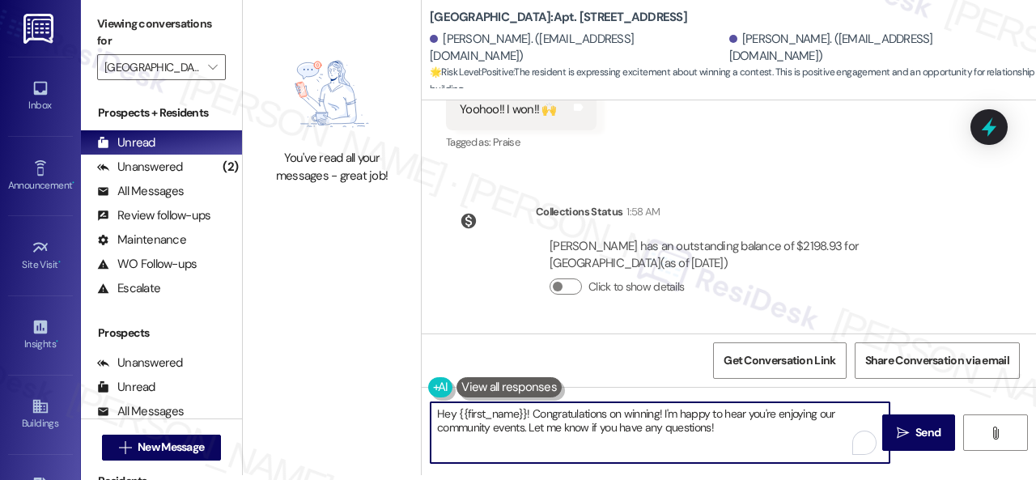
drag, startPoint x: 731, startPoint y: 425, endPoint x: 530, endPoint y: 428, distance: 200.8
click at [530, 428] on textarea "Hey {{first_name}}! Congratulations on winning! I'm happy to hear you're enjoyi…" at bounding box center [660, 432] width 459 height 61
drag, startPoint x: 459, startPoint y: 417, endPoint x: 526, endPoint y: 415, distance: 67.2
click at [526, 415] on textarea "Hey {{first_name}}! Congratulations on winning! I'm happy to hear you're enjoyi…" at bounding box center [660, 432] width 459 height 61
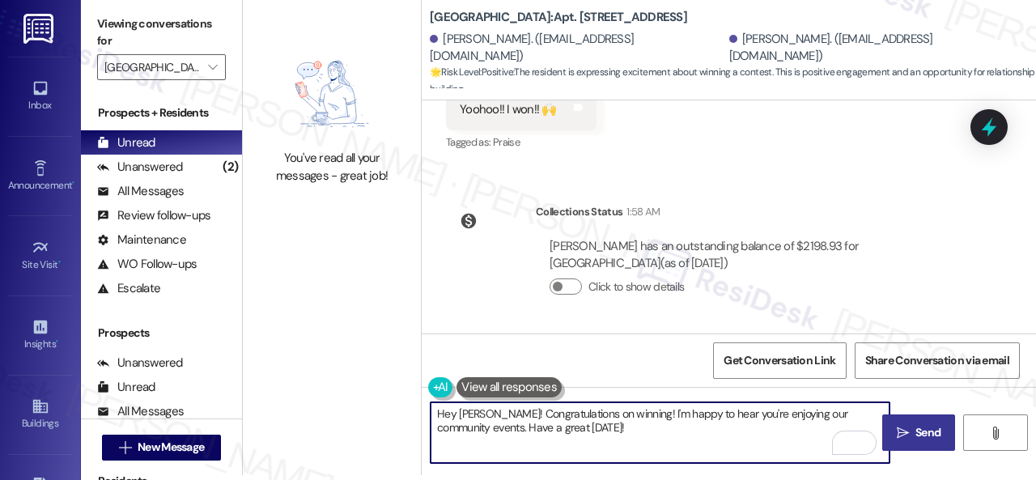
type textarea "Hey [PERSON_NAME]! Congratulations on winning! I'm happy to hear you're enjoyin…"
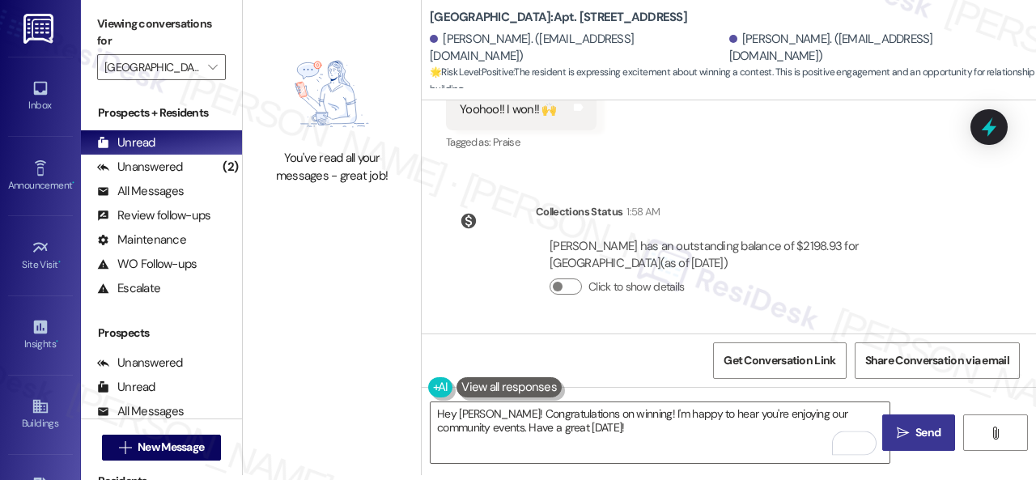
click at [912, 437] on span "Send" at bounding box center [928, 432] width 32 height 17
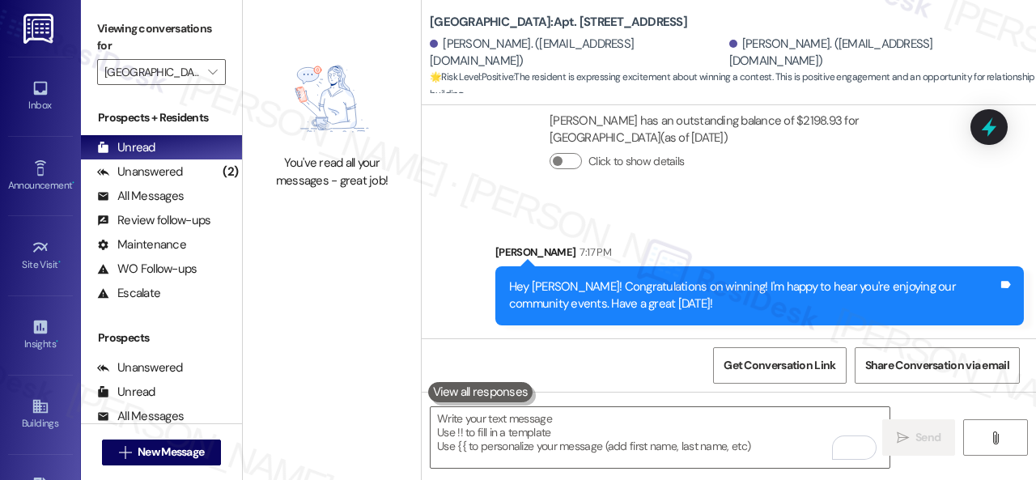
scroll to position [7674, 0]
